Goal: Task Accomplishment & Management: Use online tool/utility

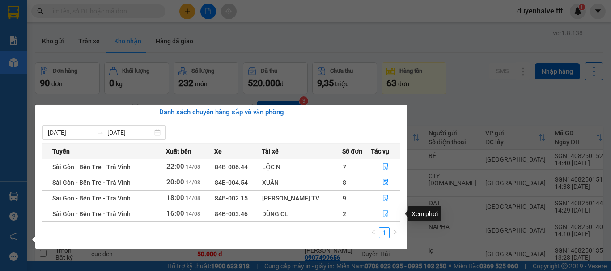
click at [384, 211] on icon "file-done" at bounding box center [385, 214] width 5 height 6
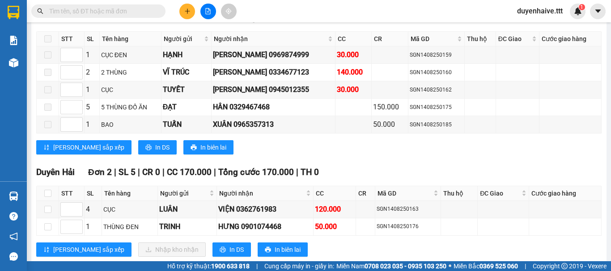
scroll to position [747, 0]
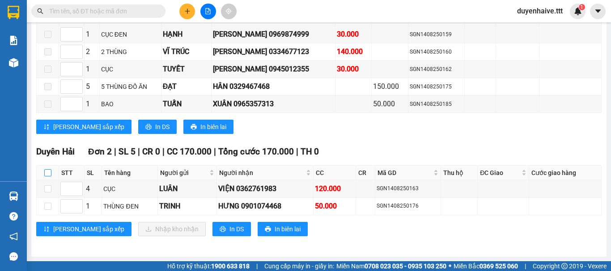
click at [49, 173] on input "checkbox" at bounding box center [47, 173] width 7 height 7
checkbox input "true"
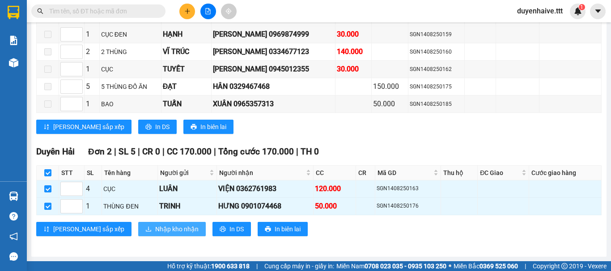
click at [155, 234] on span "Nhập kho nhận" at bounding box center [176, 230] width 43 height 10
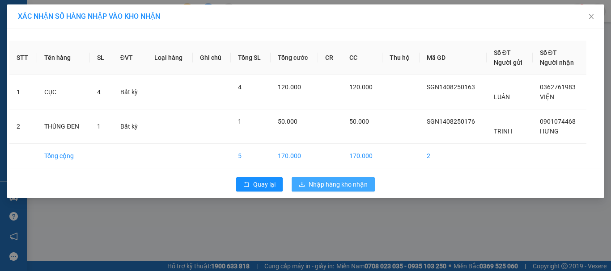
click at [340, 190] on button "Nhập hàng kho nhận" at bounding box center [333, 185] width 83 height 14
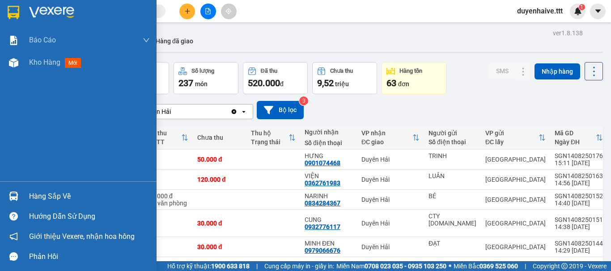
click at [53, 196] on div "Hàng sắp về" at bounding box center [89, 196] width 121 height 13
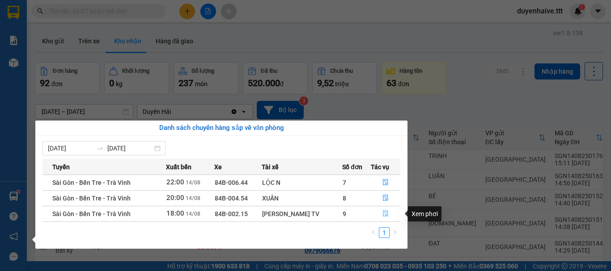
click at [386, 214] on icon "file-done" at bounding box center [385, 214] width 5 height 6
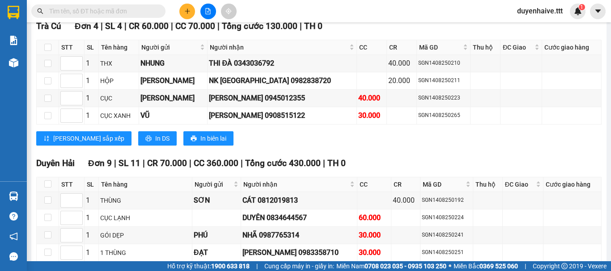
scroll to position [1610, 0]
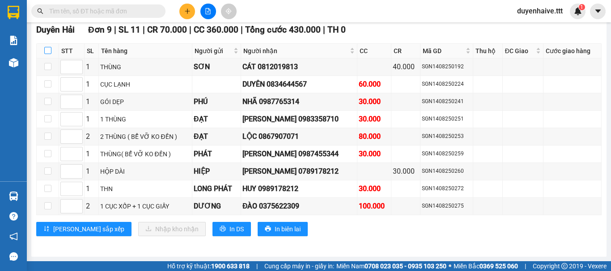
click at [48, 54] on input "checkbox" at bounding box center [47, 50] width 7 height 7
checkbox input "true"
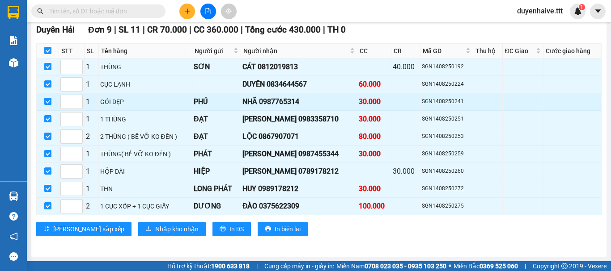
checkbox input "true"
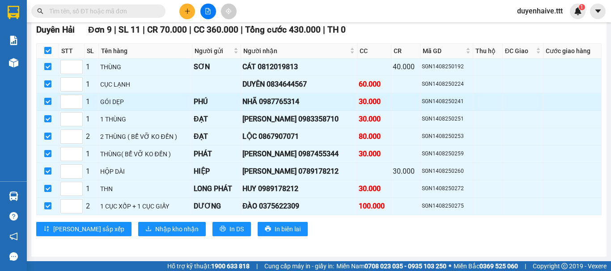
checkbox input "true"
click at [48, 105] on input "checkbox" at bounding box center [47, 101] width 7 height 7
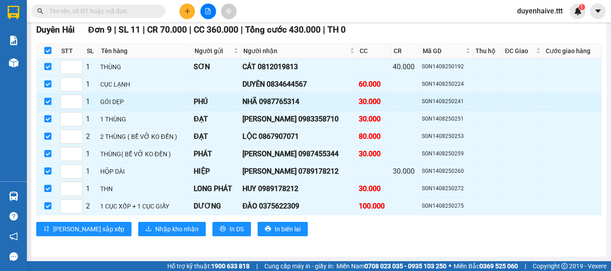
checkbox input "false"
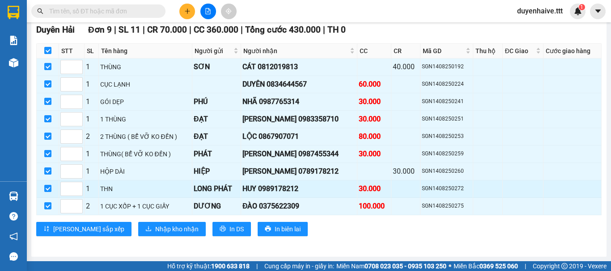
checkbox input "false"
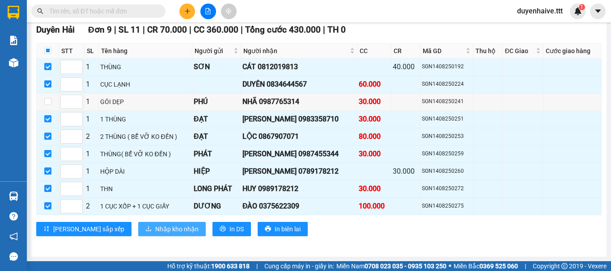
click at [155, 233] on span "Nhập kho nhận" at bounding box center [176, 230] width 43 height 10
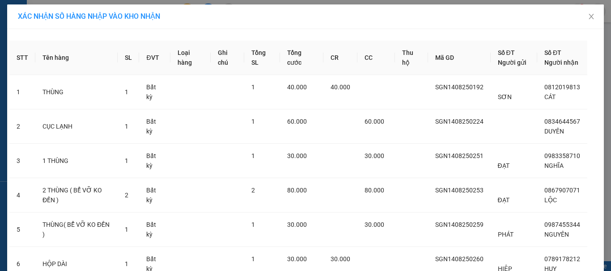
scroll to position [164, 0]
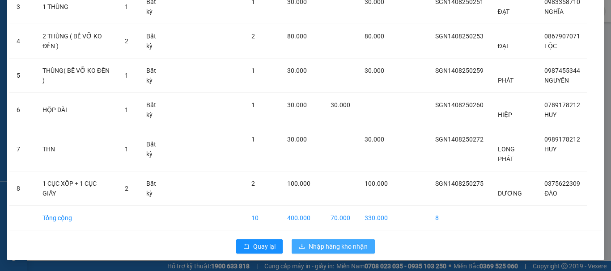
click at [311, 245] on span "Nhập hàng kho nhận" at bounding box center [338, 247] width 59 height 10
